Goal: Transaction & Acquisition: Subscribe to service/newsletter

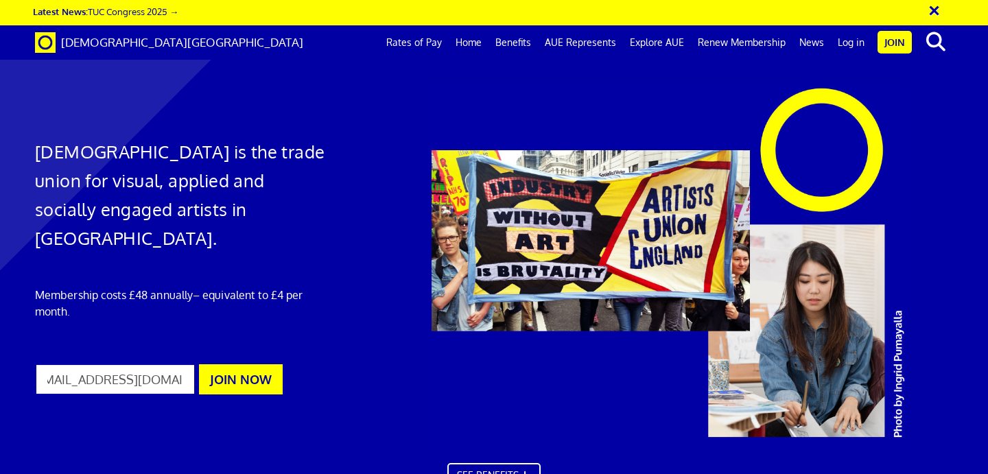
scroll to position [0, 26]
type input "[EMAIL_ADDRESS][DOMAIN_NAME]"
click at [226, 364] on button "JOIN NOW" at bounding box center [241, 379] width 84 height 30
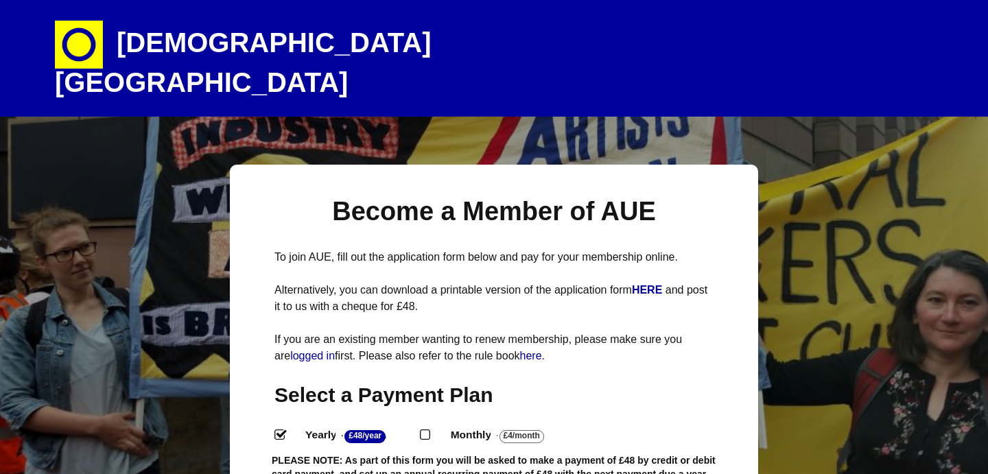
select select
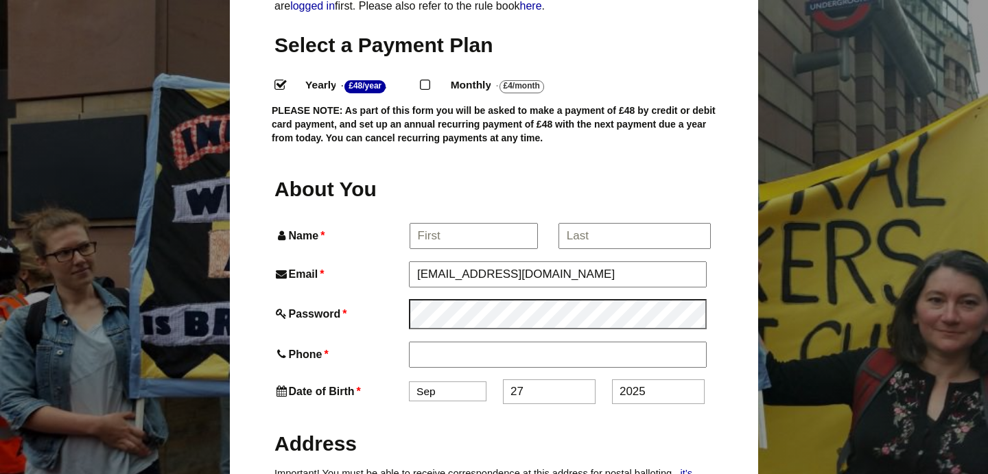
scroll to position [351, 0]
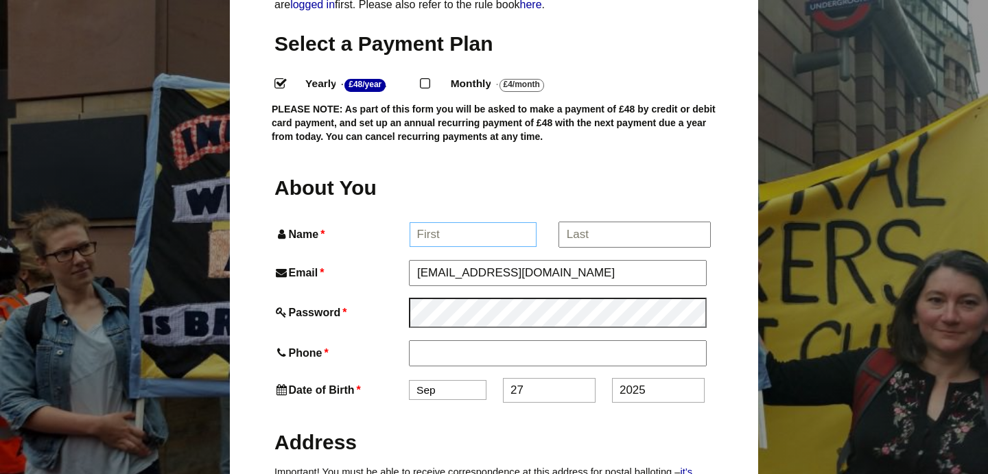
click at [418, 247] on input "Name *" at bounding box center [473, 234] width 128 height 25
type input "[PERSON_NAME]"
click at [567, 247] on input "*" at bounding box center [634, 234] width 152 height 25
type input "[PERSON_NAME]"
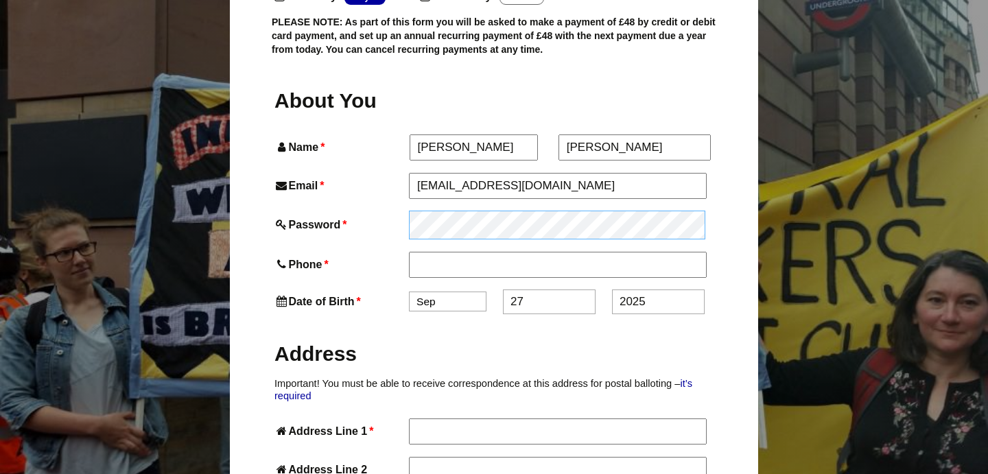
scroll to position [440, 0]
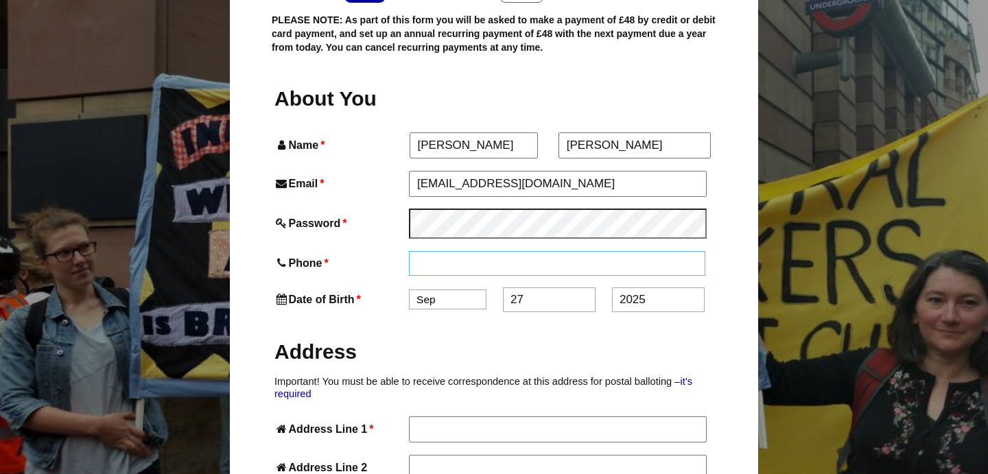
click at [424, 276] on input "Phone *" at bounding box center [557, 263] width 296 height 25
click at [448, 276] on input "01228576463" at bounding box center [557, 263] width 296 height 25
type input "01228 576463"
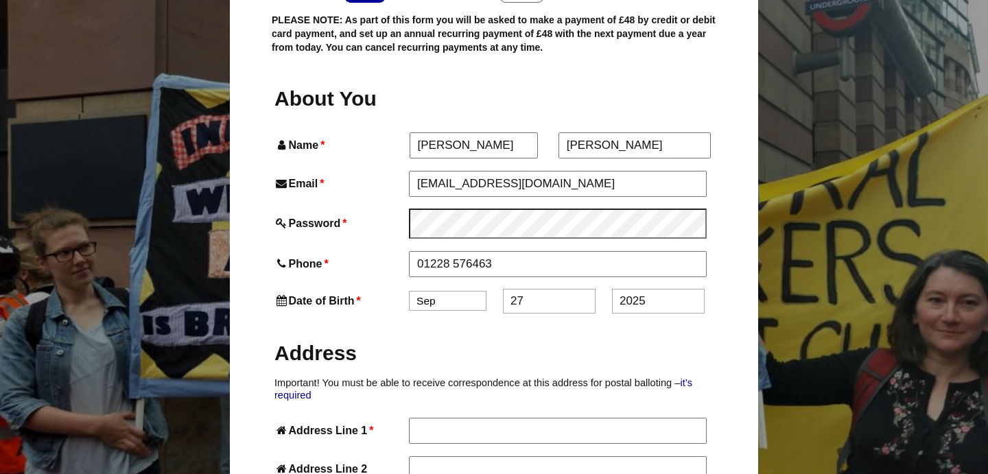
click at [438, 311] on select "Jan Feb Mar Apr May Jun Jul Aug Sep Oct Nov Dec" at bounding box center [447, 301] width 77 height 20
select select "5"
click at [516, 313] on input "27" at bounding box center [549, 301] width 93 height 25
click at [521, 313] on input "27" at bounding box center [549, 301] width 93 height 25
type input "24"
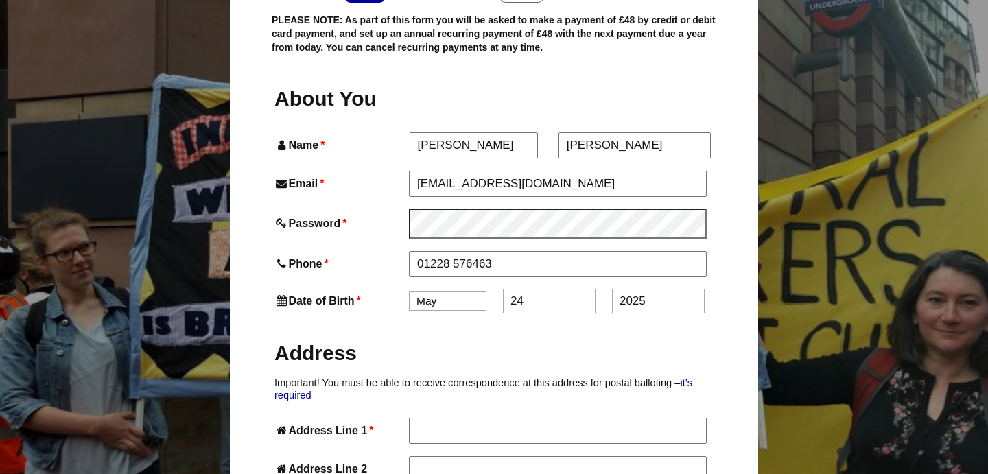
drag, startPoint x: 648, startPoint y: 382, endPoint x: 616, endPoint y: 382, distance: 32.2
click at [616, 313] on input "2025" at bounding box center [658, 301] width 93 height 25
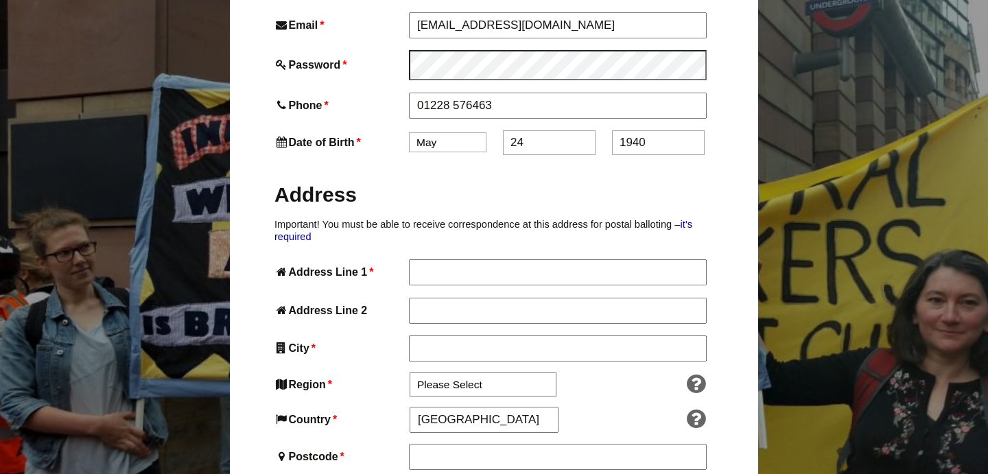
scroll to position [601, 0]
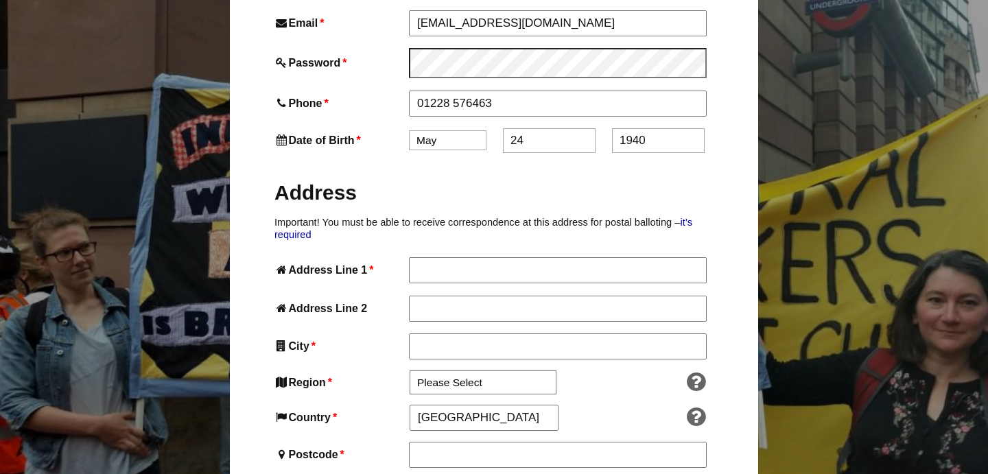
type input "1940"
click at [438, 282] on input "Address Line 1 *" at bounding box center [557, 269] width 296 height 25
type input "The Cottage"
click at [425, 320] on input "Address Line 2" at bounding box center [557, 308] width 296 height 25
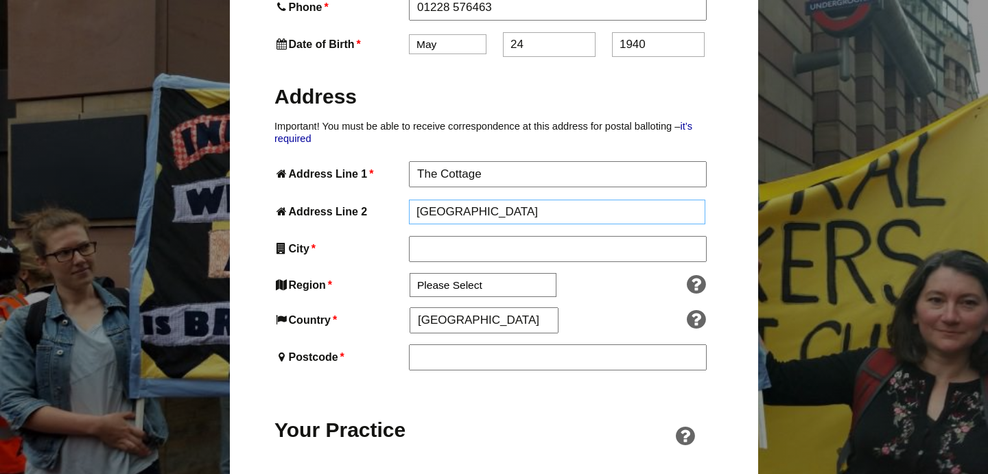
scroll to position [702, 0]
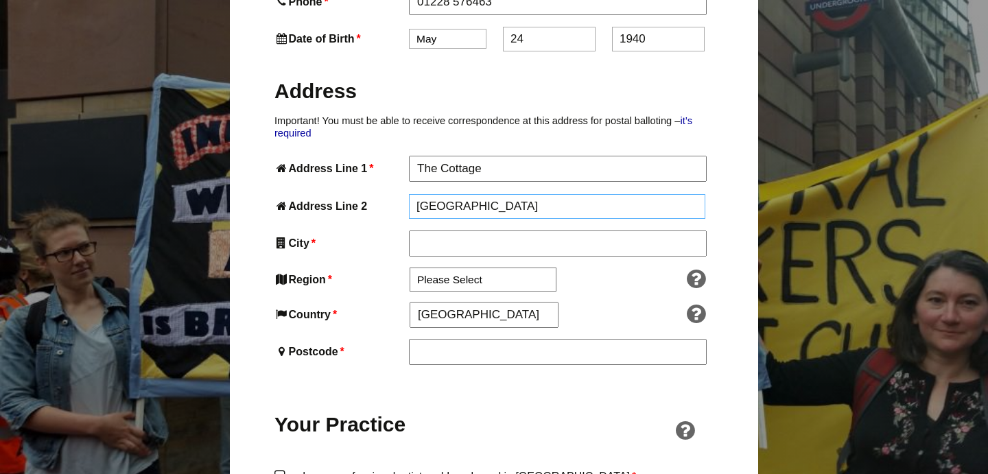
type input "Boustead Hill"
click at [423, 256] on input "City *" at bounding box center [557, 244] width 296 height 25
type input "Carlisle"
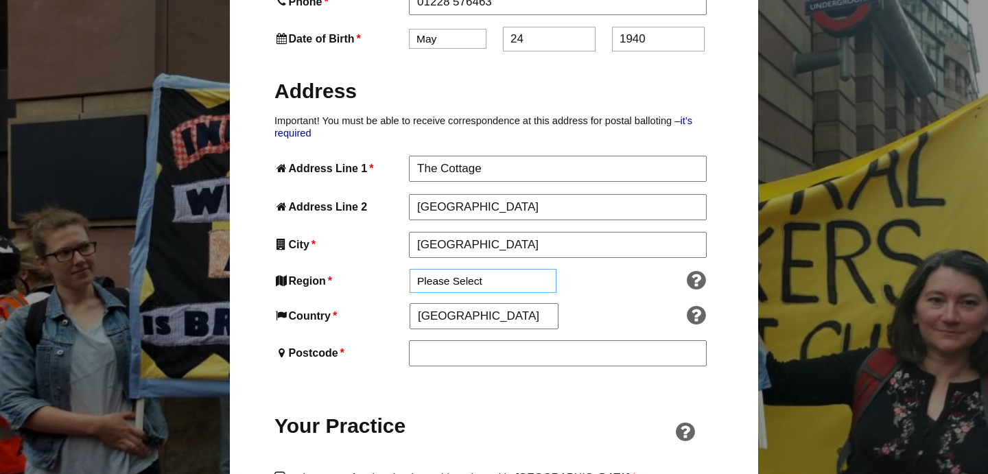
click at [418, 293] on select "Please Select South East England London North West England East of England West…" at bounding box center [482, 281] width 147 height 24
select select "North West"
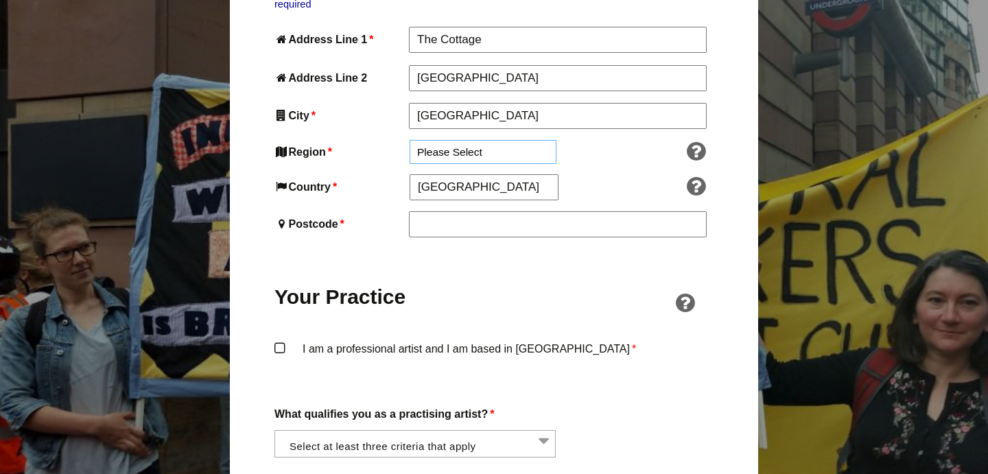
scroll to position [833, 0]
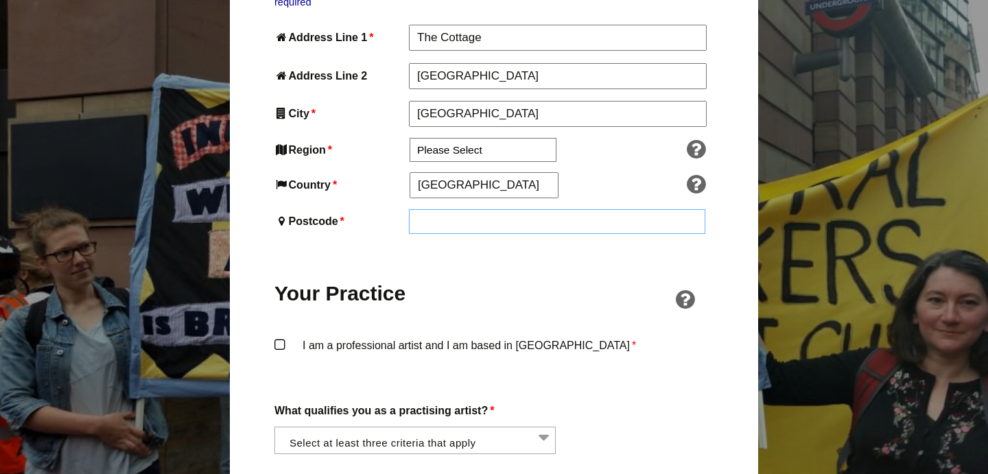
click at [427, 234] on input "Postcode *" at bounding box center [557, 221] width 296 height 25
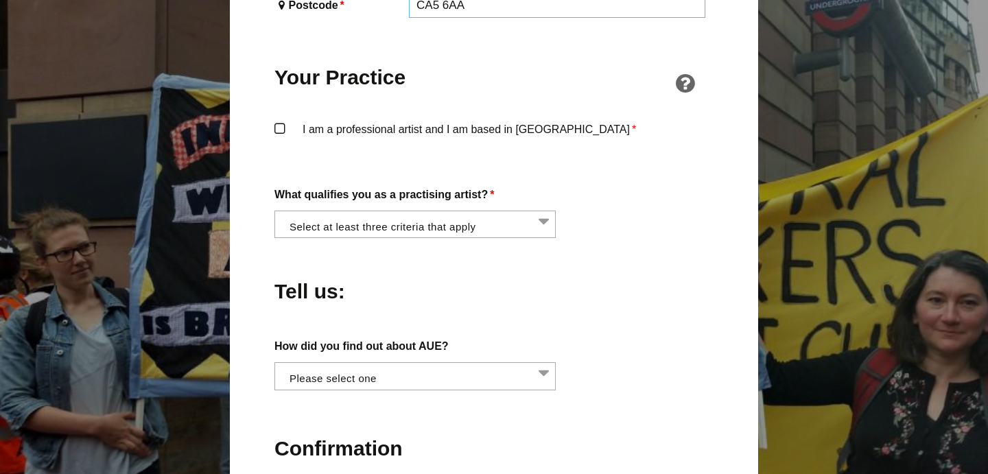
scroll to position [1053, 0]
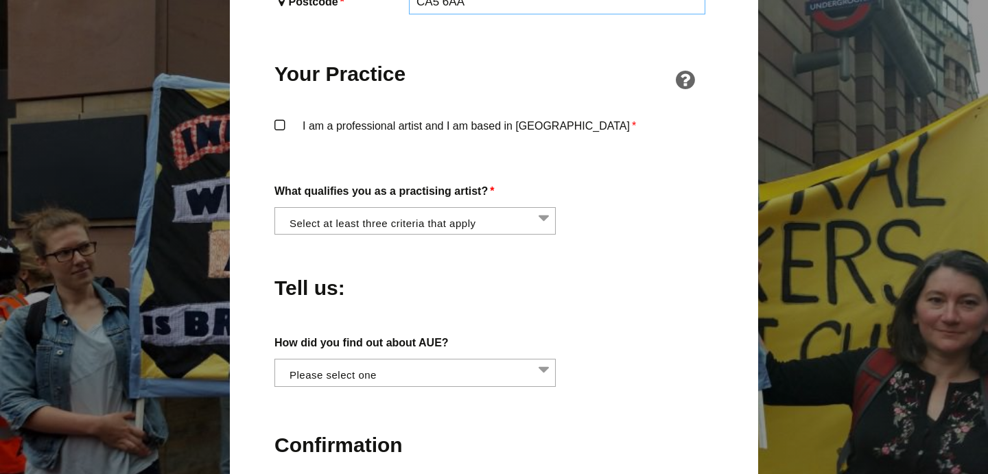
type input "CA5 6AA"
click at [279, 159] on label "I am a professional artist and I am based in England *" at bounding box center [493, 138] width 439 height 41
click at [0, 0] on input "I am a professional artist and I am based in England *" at bounding box center [0, 0] width 0 height 0
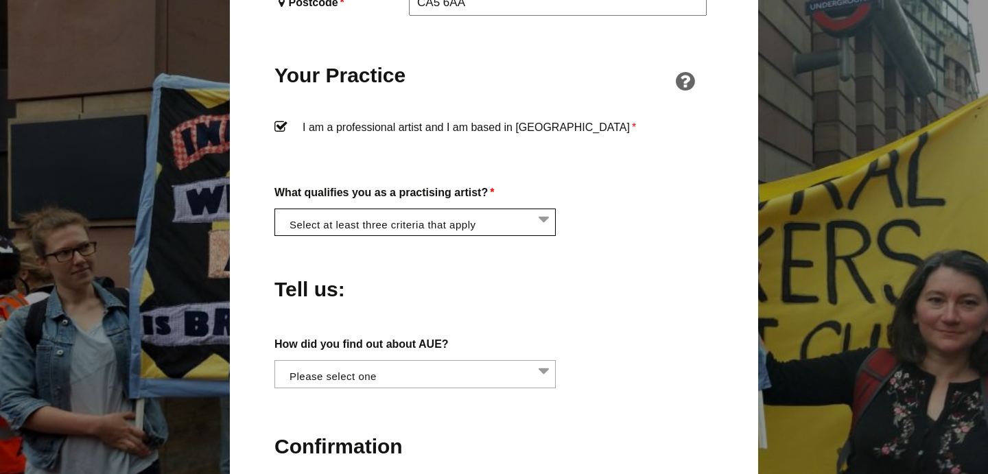
click at [545, 232] on li at bounding box center [418, 220] width 281 height 23
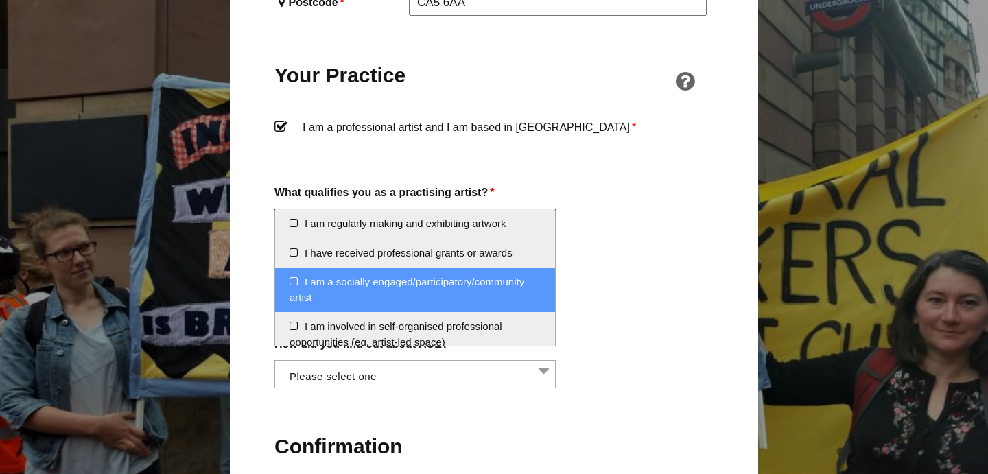
scroll to position [1099, 0]
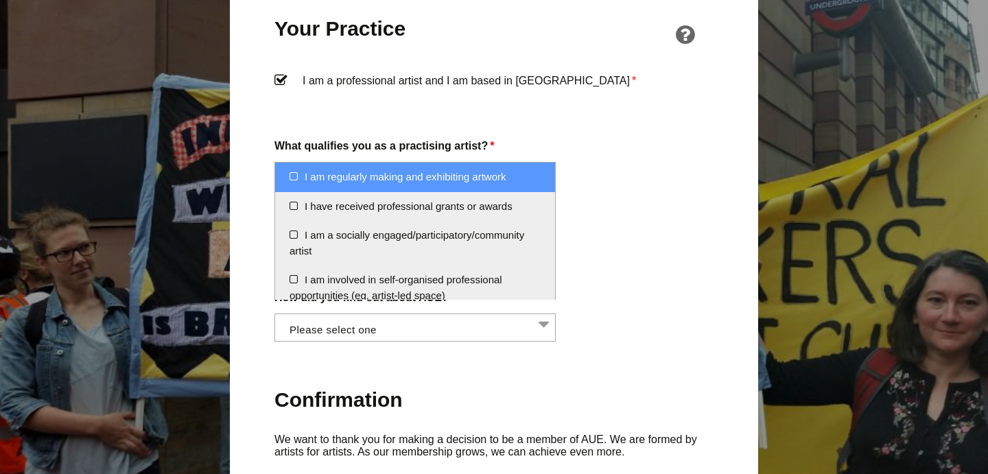
click at [293, 174] on li "I am regularly making and exhibiting artwork" at bounding box center [415, 177] width 280 height 29
select select "regularly_making_and_exhibiting_artwork"
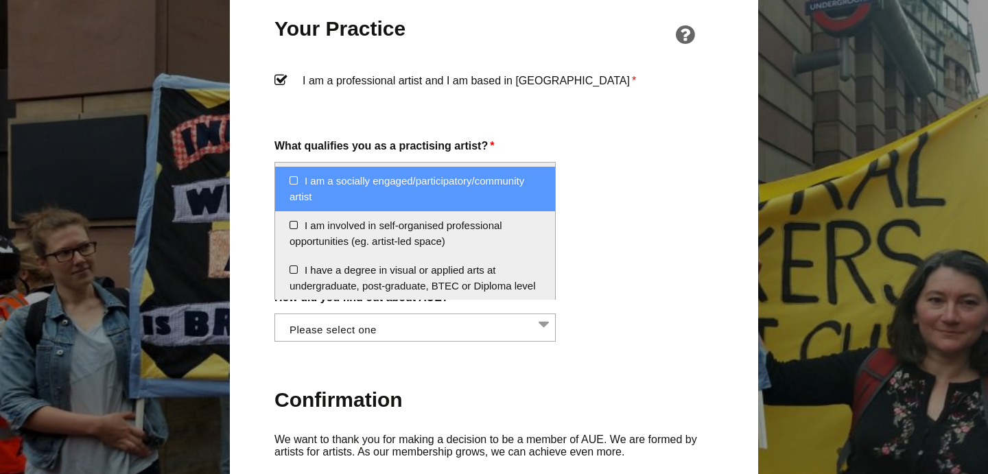
scroll to position [55, 0]
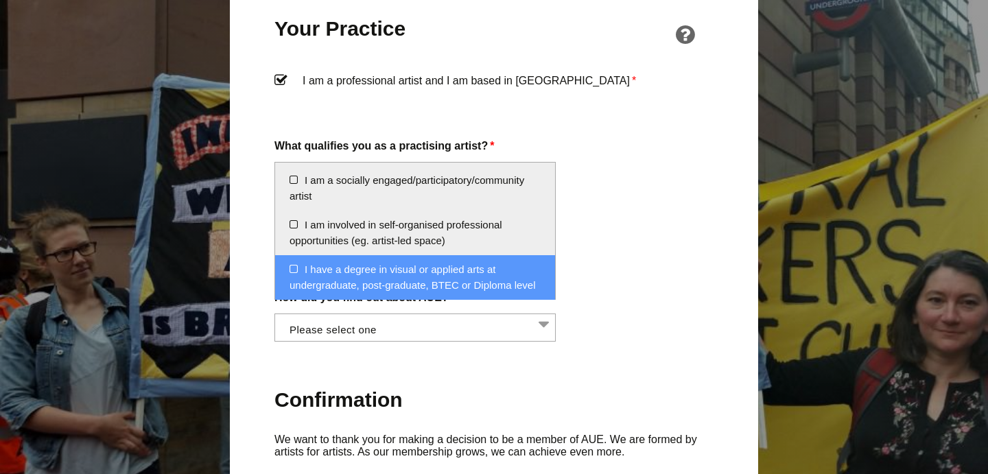
click at [291, 268] on li "I have a degree in visual or applied arts at undergraduate, post-graduate, BTEC…" at bounding box center [415, 277] width 280 height 45
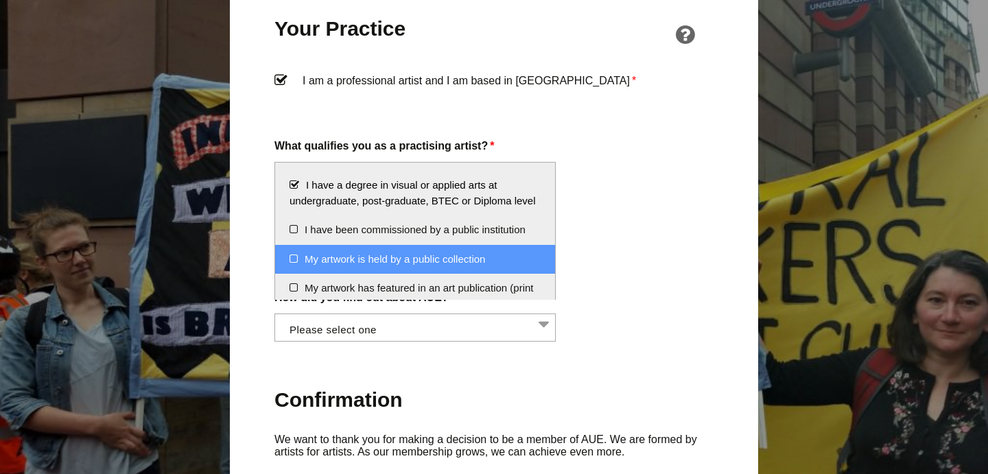
scroll to position [141, 0]
click at [292, 255] on li "My artwork is held by a public collection" at bounding box center [415, 257] width 280 height 29
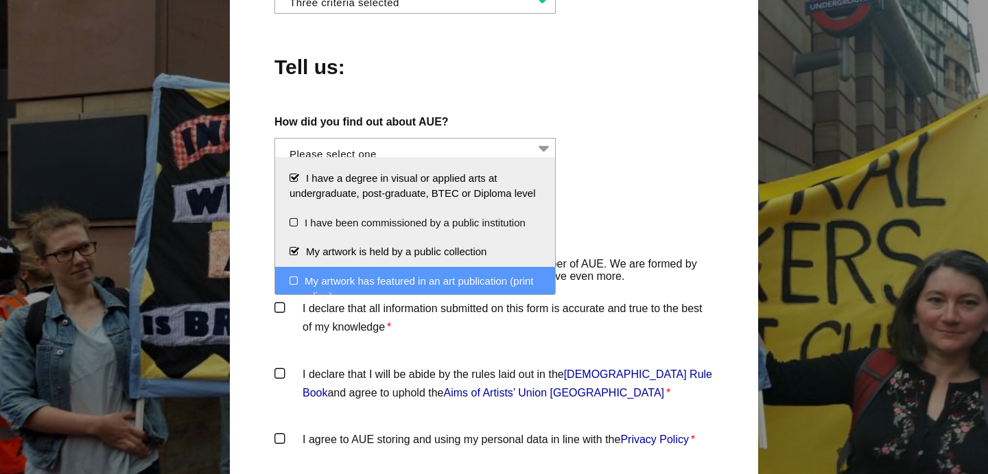
scroll to position [1277, 0]
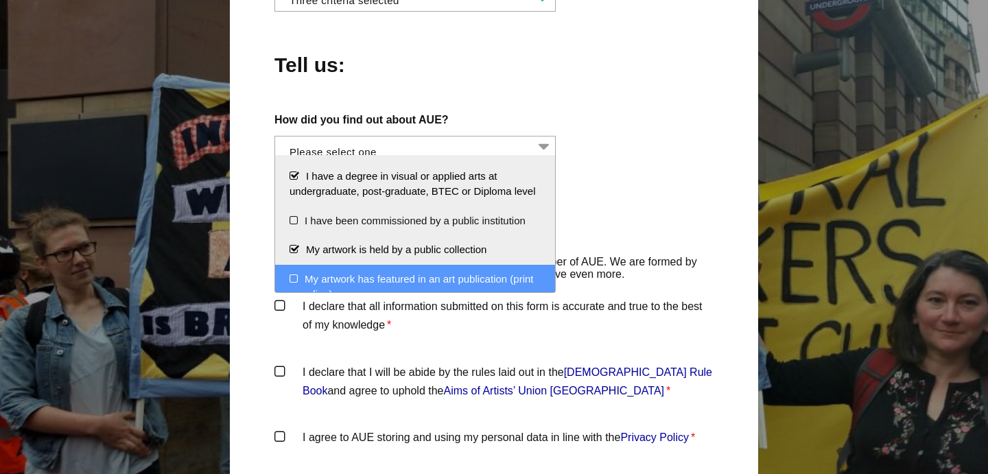
click at [641, 164] on div "How did you find out about AUE? Word of mouth Facebook Twitter Other social med…" at bounding box center [493, 136] width 439 height 53
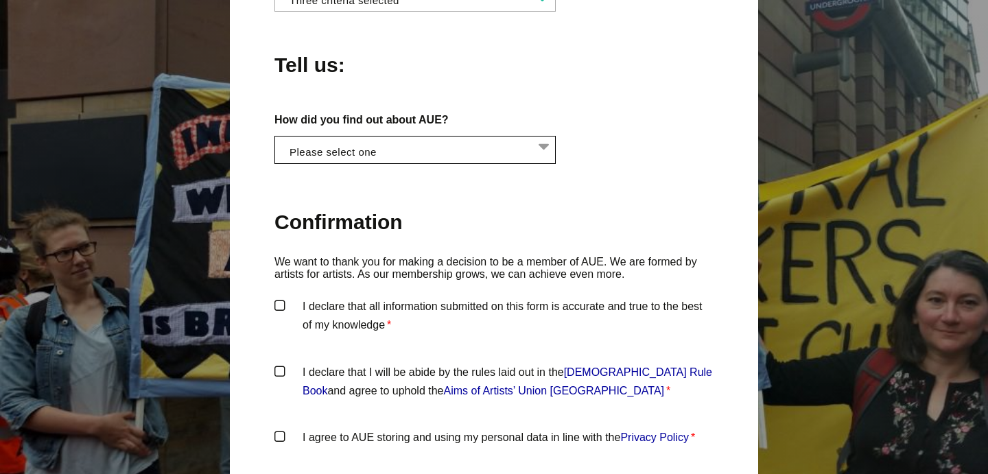
scroll to position [0, 1]
click at [546, 160] on li at bounding box center [418, 147] width 281 height 23
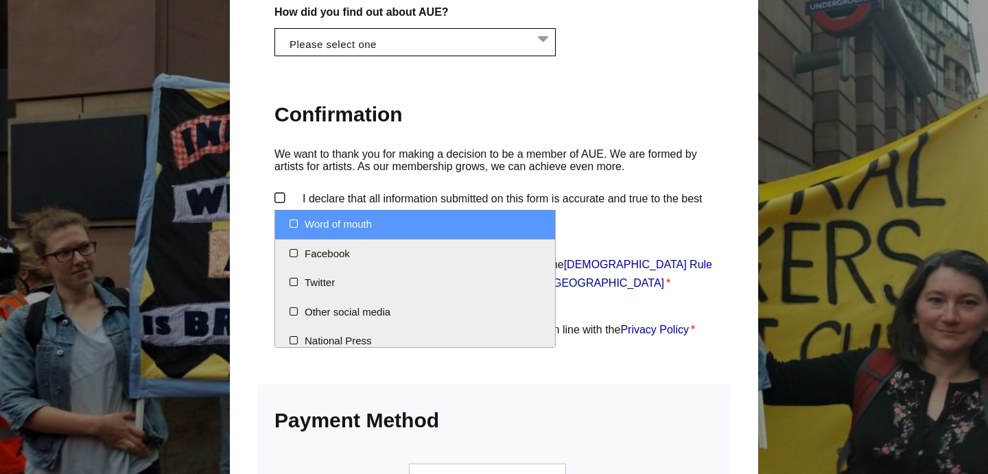
scroll to position [1381, 0]
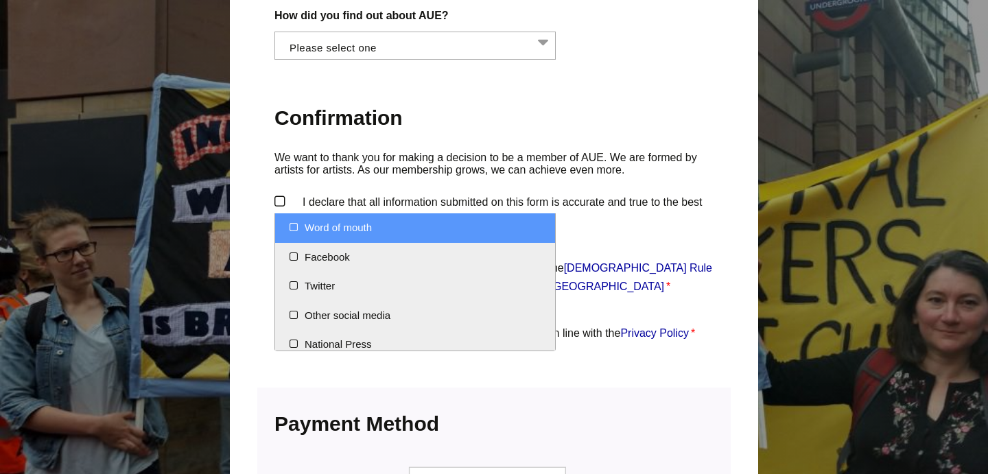
select select "Word of mouth"
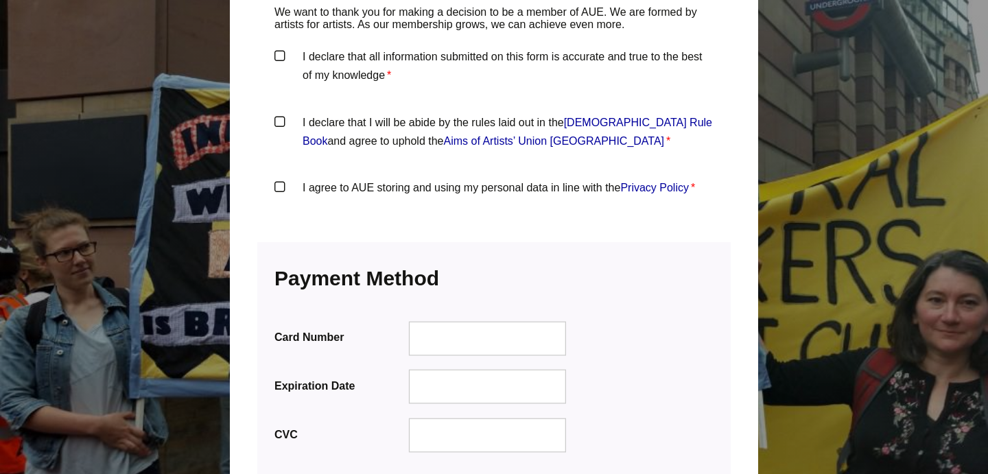
scroll to position [1532, 0]
click at [278, 88] on label "I declare that all information submitted on this form is accurate and true to t…" at bounding box center [493, 67] width 439 height 41
click at [0, 0] on input "I declare that all information submitted on this form is accurate and true to t…" at bounding box center [0, 0] width 0 height 0
click at [279, 154] on label "I declare that I will be abide by the rules laid out in the Artists' Union Engl…" at bounding box center [493, 132] width 439 height 41
click at [0, 0] on input "I declare that I will be abide by the rules laid out in the Artists' Union Engl…" at bounding box center [0, 0] width 0 height 0
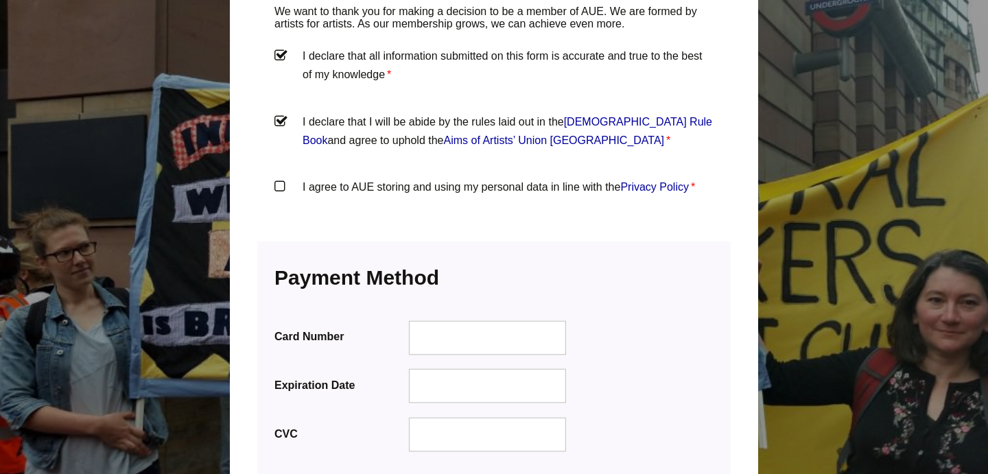
click at [279, 219] on label "I agree to AUE storing and using my personal data in line with the Privacy Poli…" at bounding box center [493, 198] width 439 height 41
click at [0, 0] on input "I agree to AUE storing and using my personal data in line with the Privacy Poli…" at bounding box center [0, 0] width 0 height 0
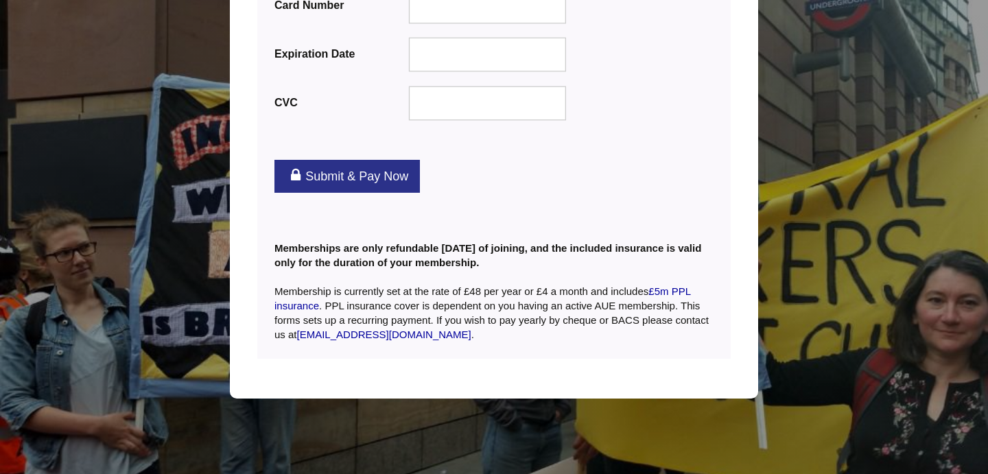
scroll to position [1891, 0]
click at [387, 193] on link "Submit & Pay Now" at bounding box center [346, 176] width 145 height 33
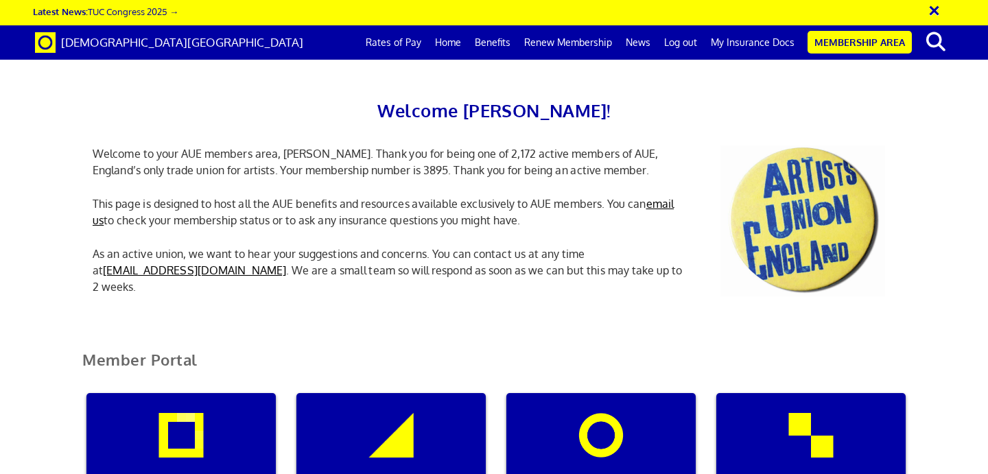
scroll to position [305, 0]
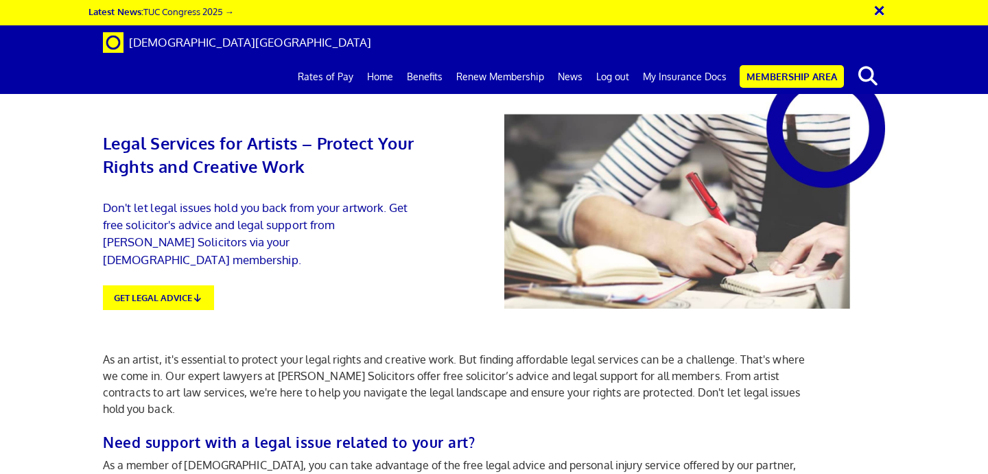
scroll to position [1403, 0]
